Goal: Transaction & Acquisition: Purchase product/service

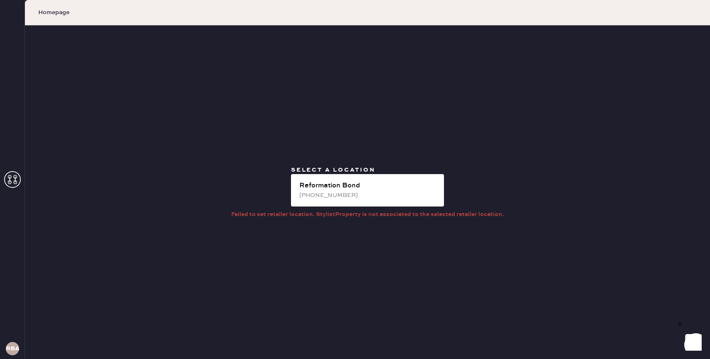
click at [356, 194] on div "[PHONE_NUMBER]" at bounding box center [368, 195] width 138 height 9
click at [15, 182] on icon at bounding box center [12, 179] width 17 height 17
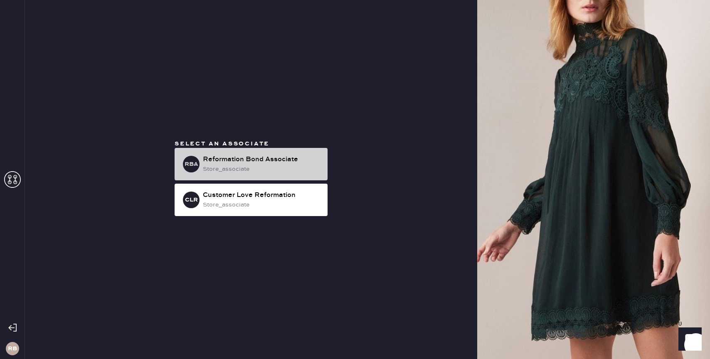
click at [216, 161] on div "Reformation Bond Associate" at bounding box center [262, 160] width 118 height 10
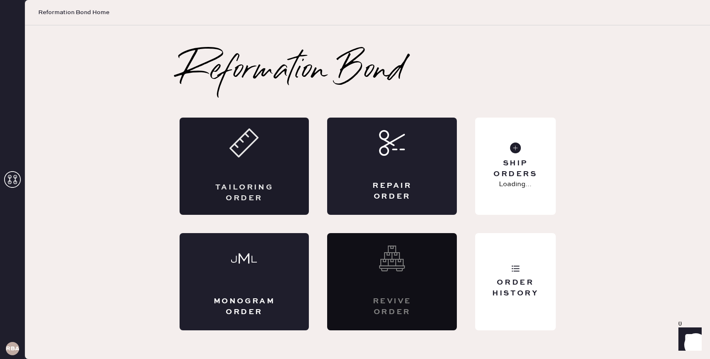
click at [243, 165] on div "Tailoring Order" at bounding box center [244, 166] width 130 height 97
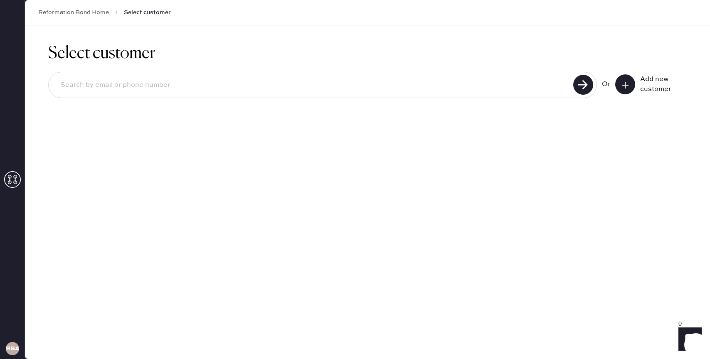
click at [247, 88] on input at bounding box center [312, 85] width 517 height 19
type input "[EMAIL_ADDRESS][DOMAIN_NAME]"
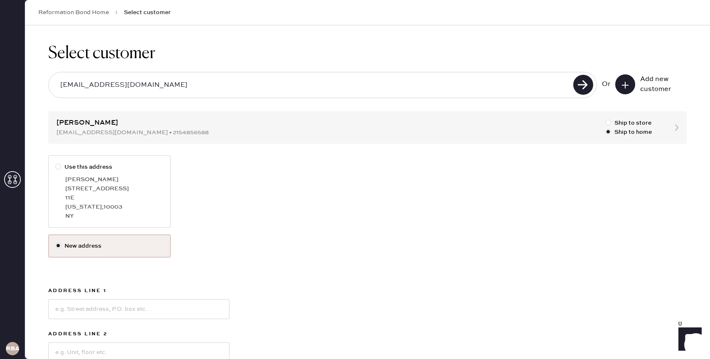
click at [148, 198] on div "11E" at bounding box center [114, 197] width 98 height 9
click at [56, 163] on input "Use this address" at bounding box center [55, 162] width 0 height 0
radio input "true"
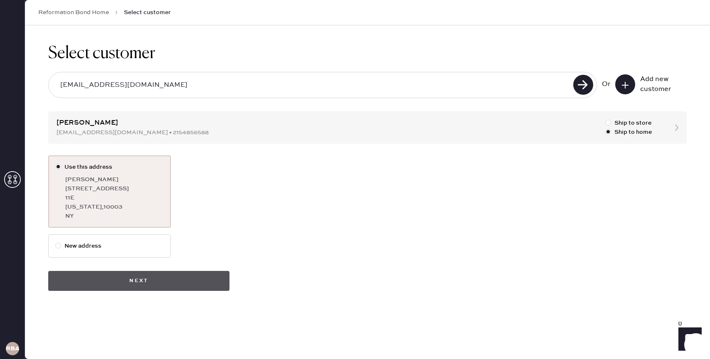
click at [146, 281] on button "Next" at bounding box center [138, 281] width 181 height 20
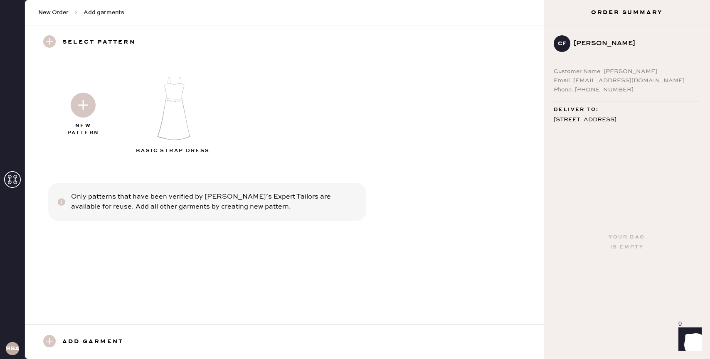
click at [84, 108] on img at bounding box center [83, 105] width 25 height 25
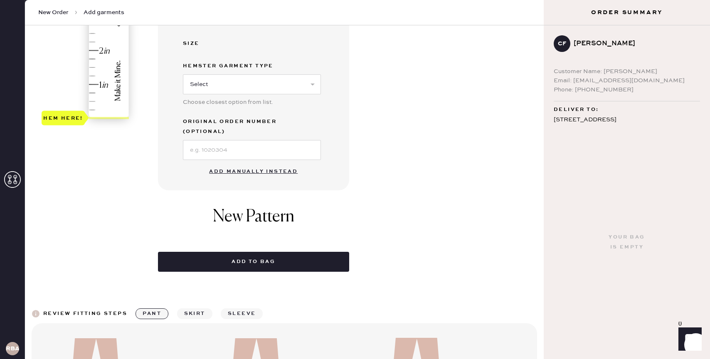
scroll to position [241, 0]
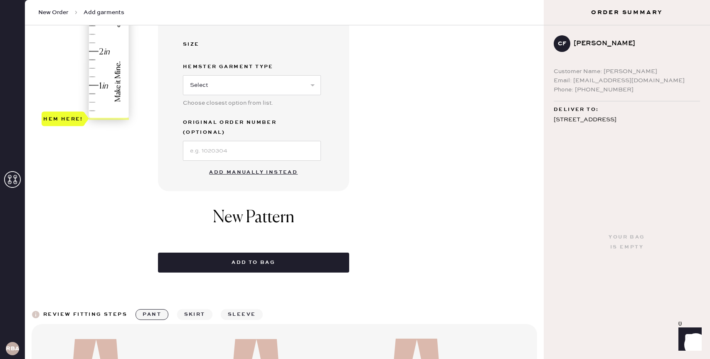
click at [254, 164] on button "Add manually instead" at bounding box center [253, 172] width 98 height 17
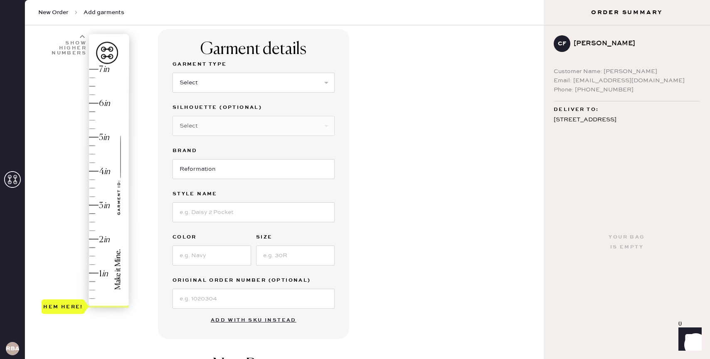
scroll to position [0, 0]
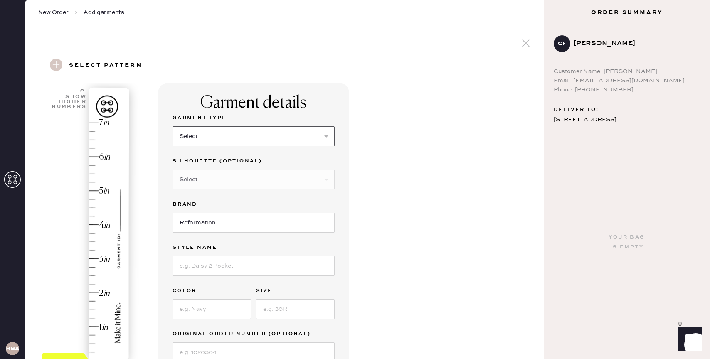
click at [234, 129] on select "Select Basic Skirt Jeans Leggings Pants Shorts Basic Sleeved Dress Basic Sleeve…" at bounding box center [253, 136] width 162 height 20
select select "6"
click at [172, 126] on select "Select Basic Skirt Jeans Leggings Pants Shorts Basic Sleeved Dress Basic Sleeve…" at bounding box center [253, 136] width 162 height 20
click at [256, 178] on select "Select Maxi Dress Midi Dress Mini Dress Other" at bounding box center [253, 180] width 162 height 20
select select "39"
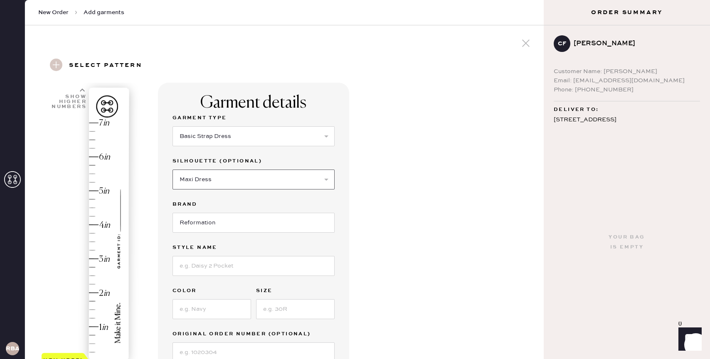
click at [172, 170] on select "Select Maxi Dress Midi Dress Mini Dress Other" at bounding box center [253, 180] width 162 height 20
click at [214, 269] on input at bounding box center [253, 266] width 162 height 20
type input "[PERSON_NAME] Dress"
type input "Buttercup"
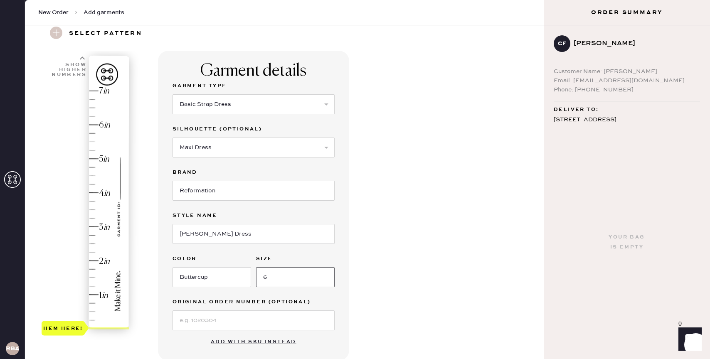
scroll to position [42, 0]
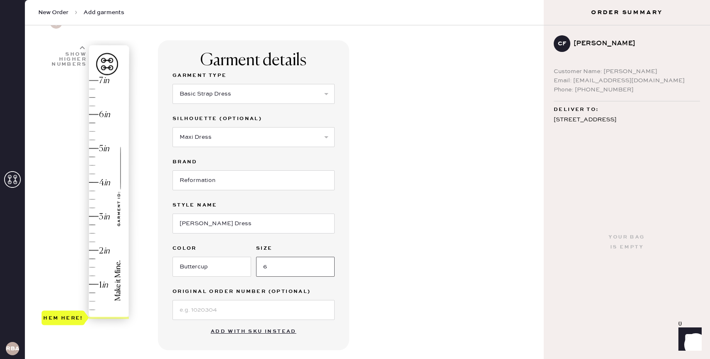
type input "6"
drag, startPoint x: 81, startPoint y: 319, endPoint x: 88, endPoint y: 193, distance: 126.1
click at [85, 193] on div "Hem here!" at bounding box center [63, 191] width 43 height 15
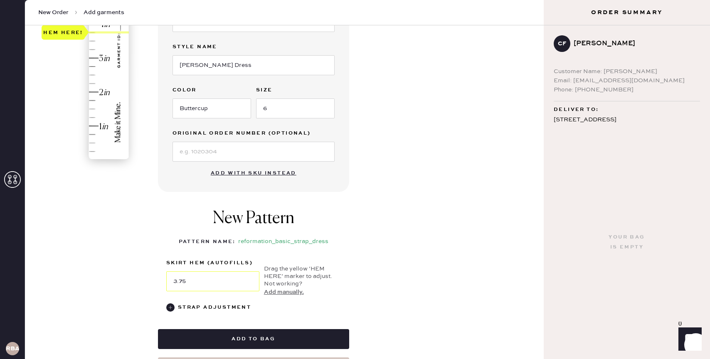
scroll to position [171, 0]
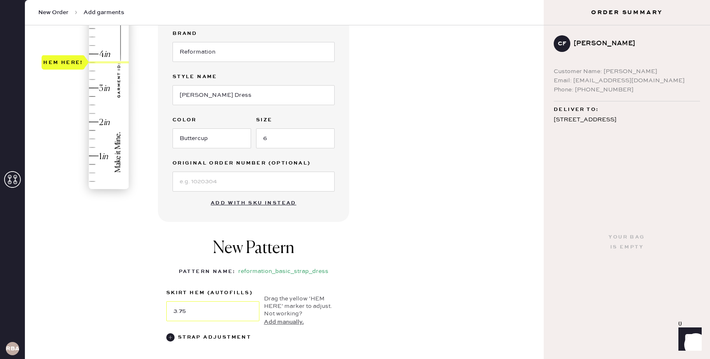
type input "4"
click at [95, 53] on div "Hem here!" at bounding box center [86, 70] width 88 height 245
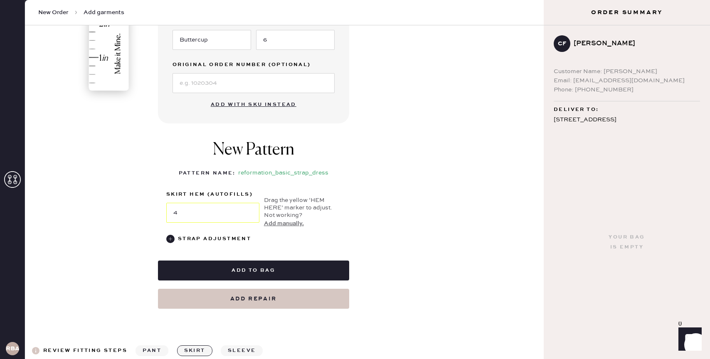
scroll to position [273, 0]
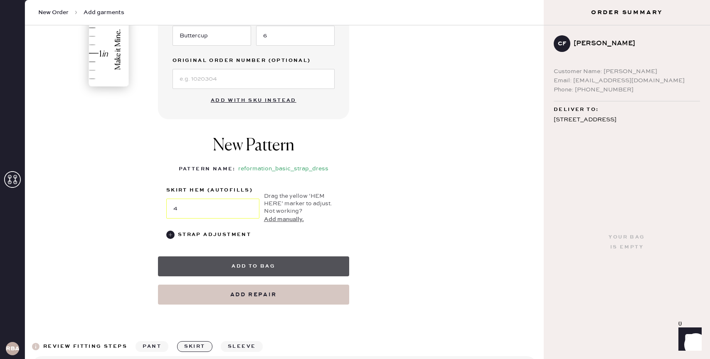
click at [238, 266] on button "Add to bag" at bounding box center [253, 266] width 191 height 20
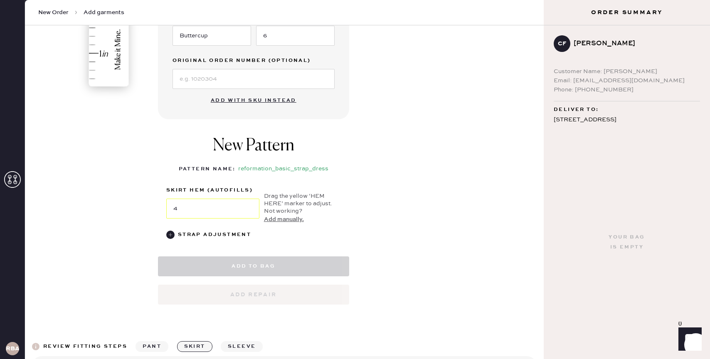
select select "6"
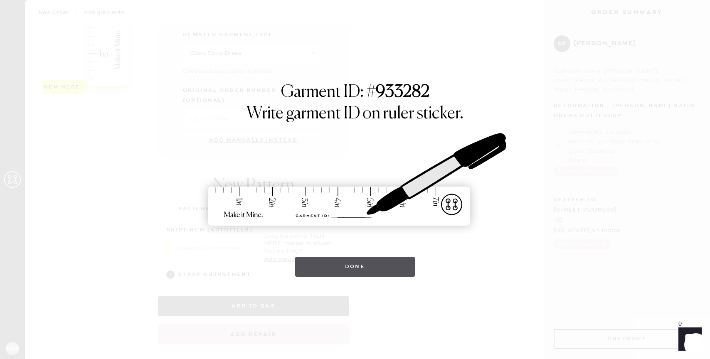
click at [364, 265] on button "Done" at bounding box center [355, 267] width 120 height 20
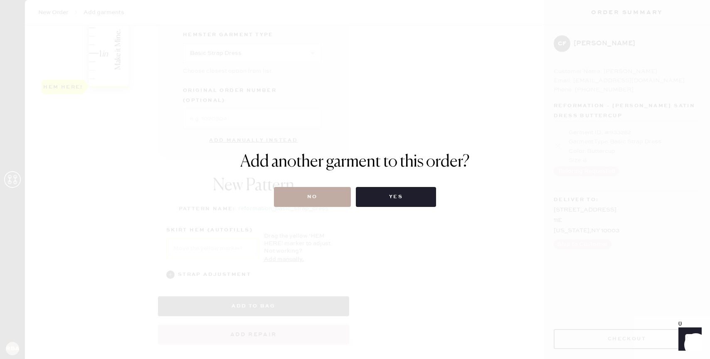
click at [320, 199] on button "No" at bounding box center [312, 197] width 77 height 20
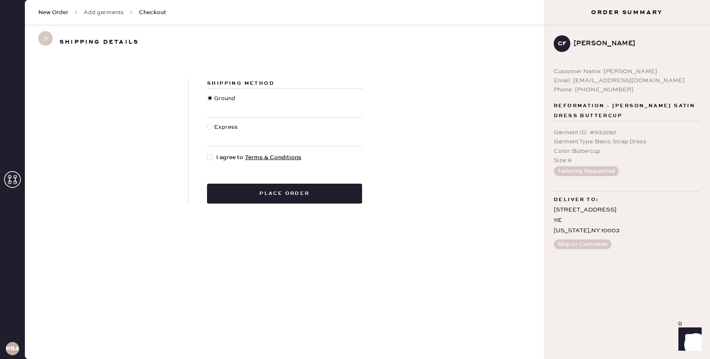
click at [223, 160] on span "I agree to Terms & Conditions" at bounding box center [258, 157] width 85 height 9
click at [207, 153] on input "I agree to Terms & Conditions" at bounding box center [207, 153] width 0 height 0
checkbox input "true"
click at [260, 187] on button "Place order" at bounding box center [284, 194] width 155 height 20
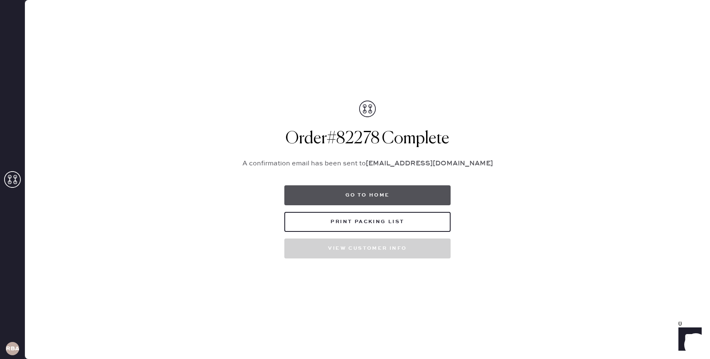
click at [337, 191] on button "Go to home" at bounding box center [367, 195] width 166 height 20
